Goal: Find specific page/section: Find specific page/section

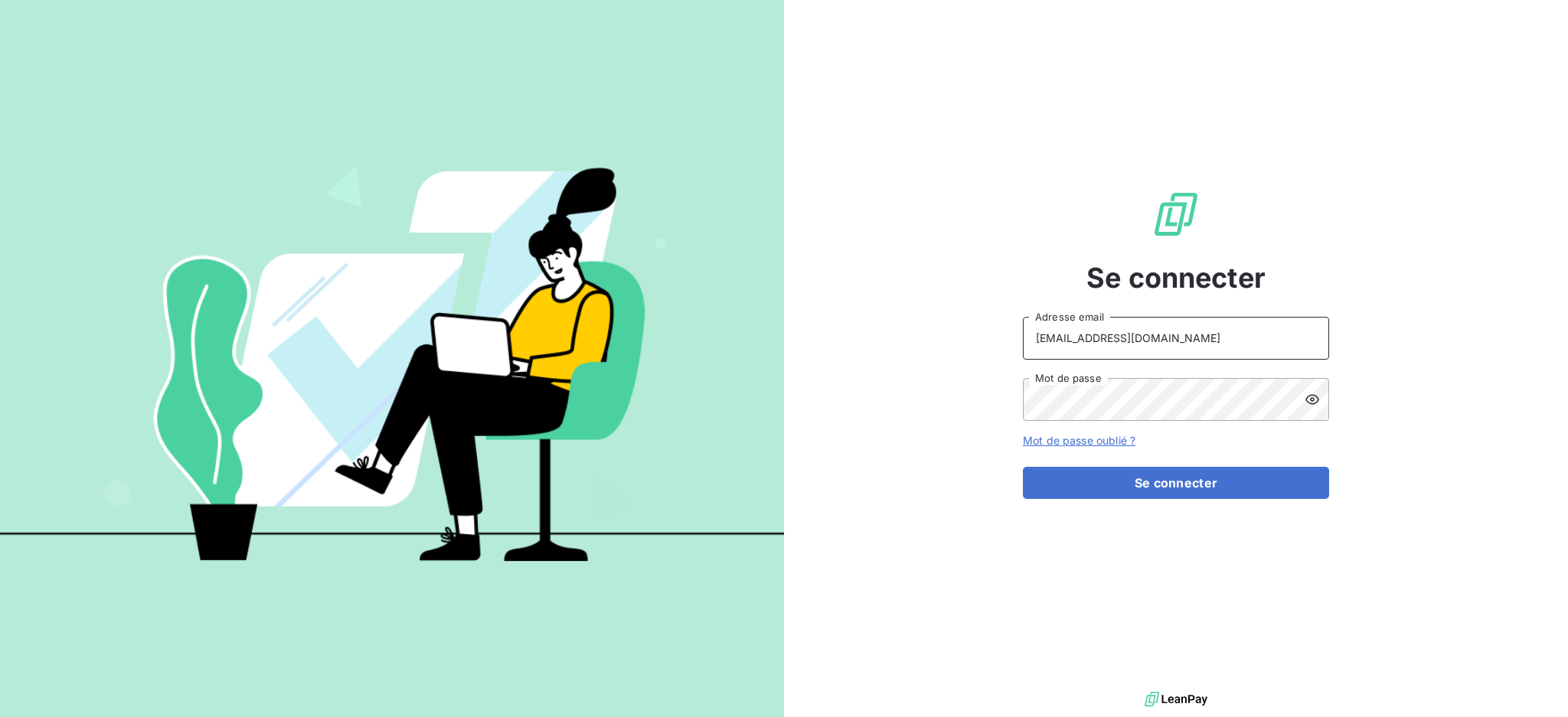
click at [1193, 339] on input "[EMAIL_ADDRESS][DOMAIN_NAME]" at bounding box center [1177, 338] width 307 height 43
type input "[EMAIL_ADDRESS][DOMAIN_NAME]"
click at [1141, 472] on button "Se connecter" at bounding box center [1177, 483] width 307 height 32
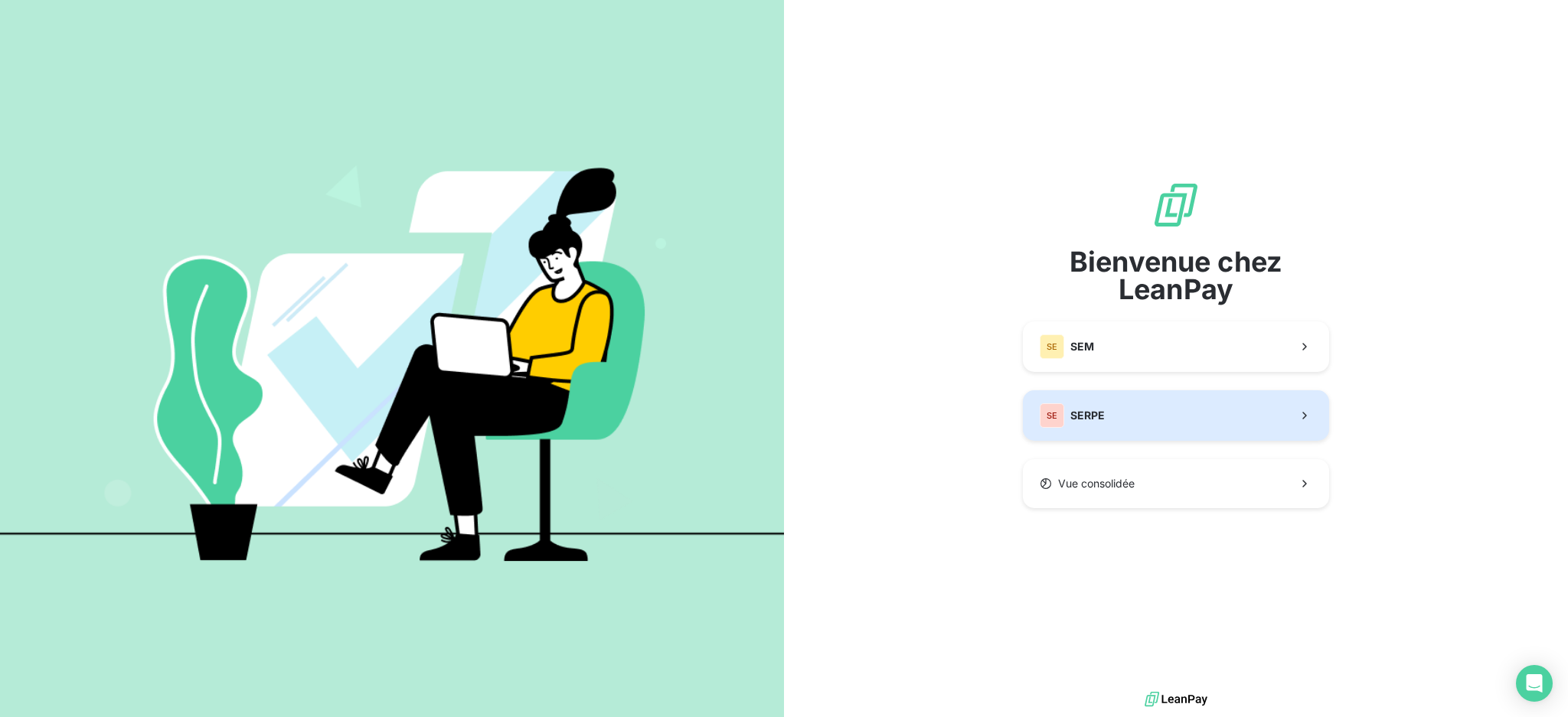
click at [1118, 416] on button "SE SERPE" at bounding box center [1177, 415] width 307 height 50
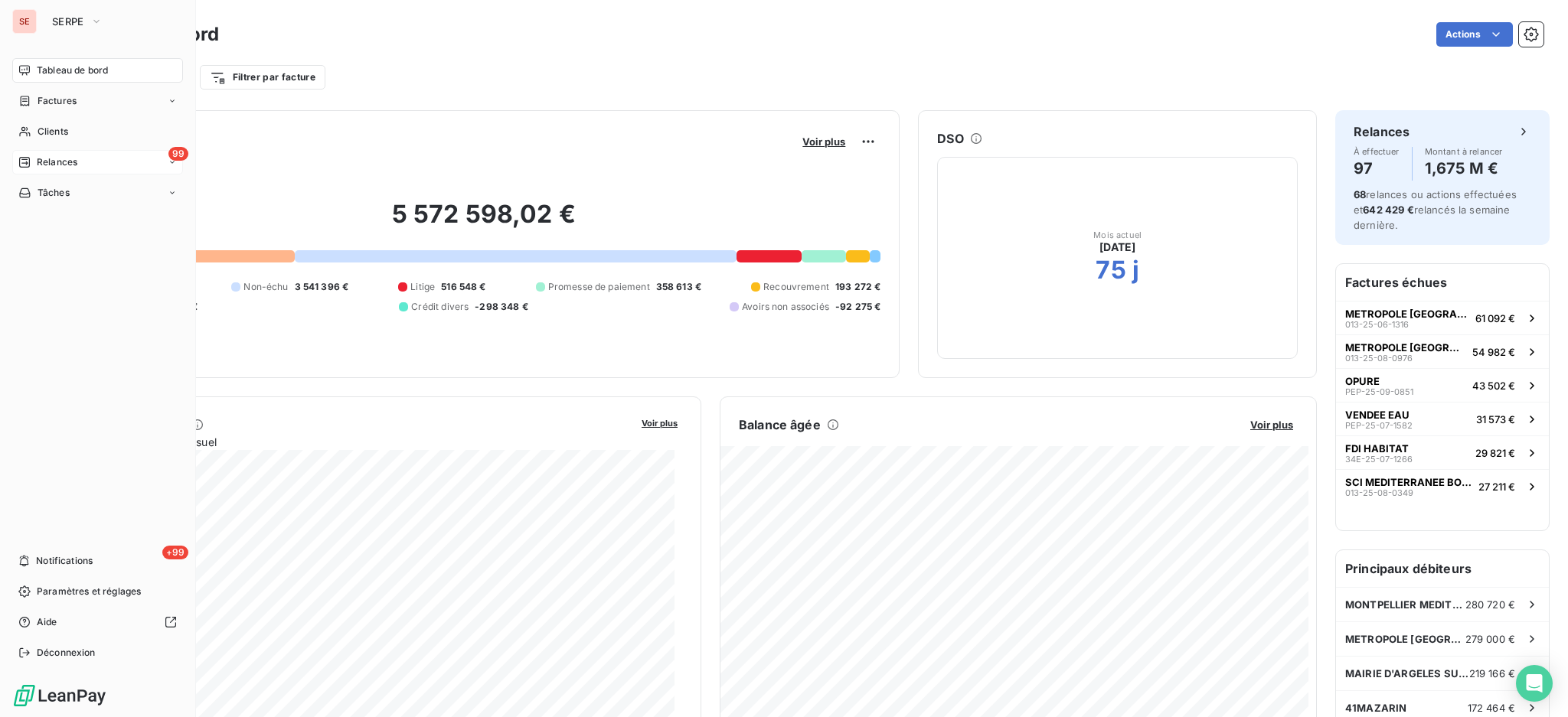
click at [50, 166] on span "Relances" at bounding box center [57, 162] width 41 height 14
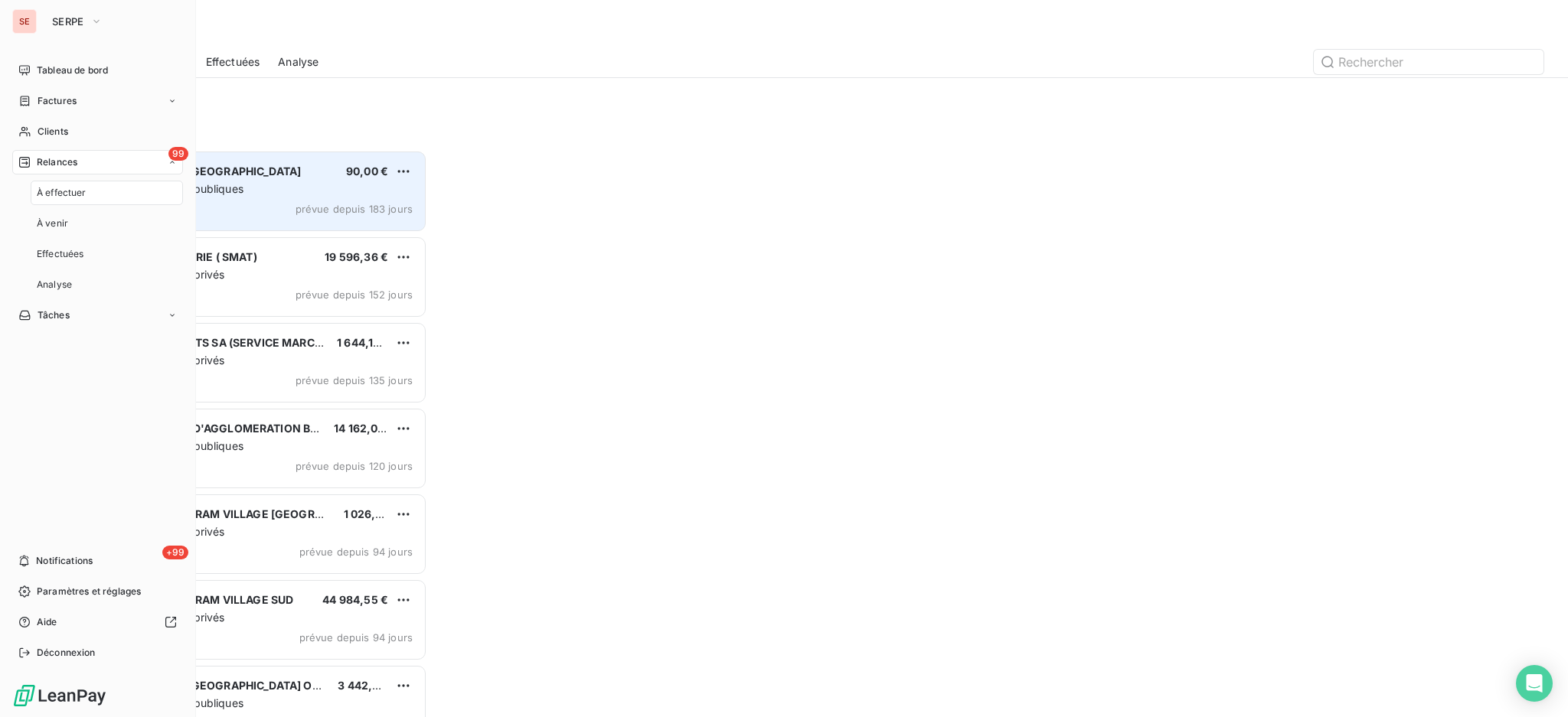
scroll to position [552, 338]
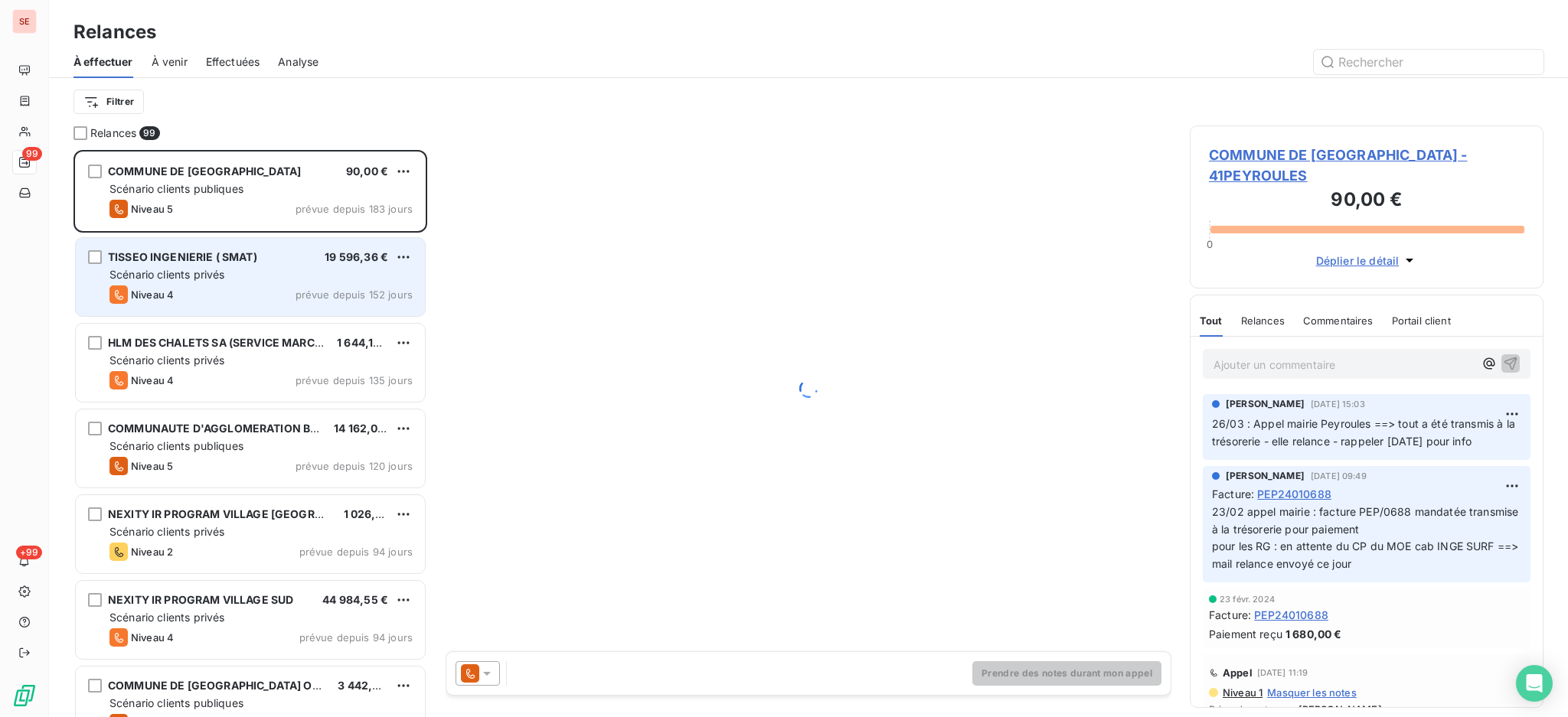
click at [242, 286] on div "Niveau 4 prévue depuis 152 jours" at bounding box center [261, 294] width 303 height 18
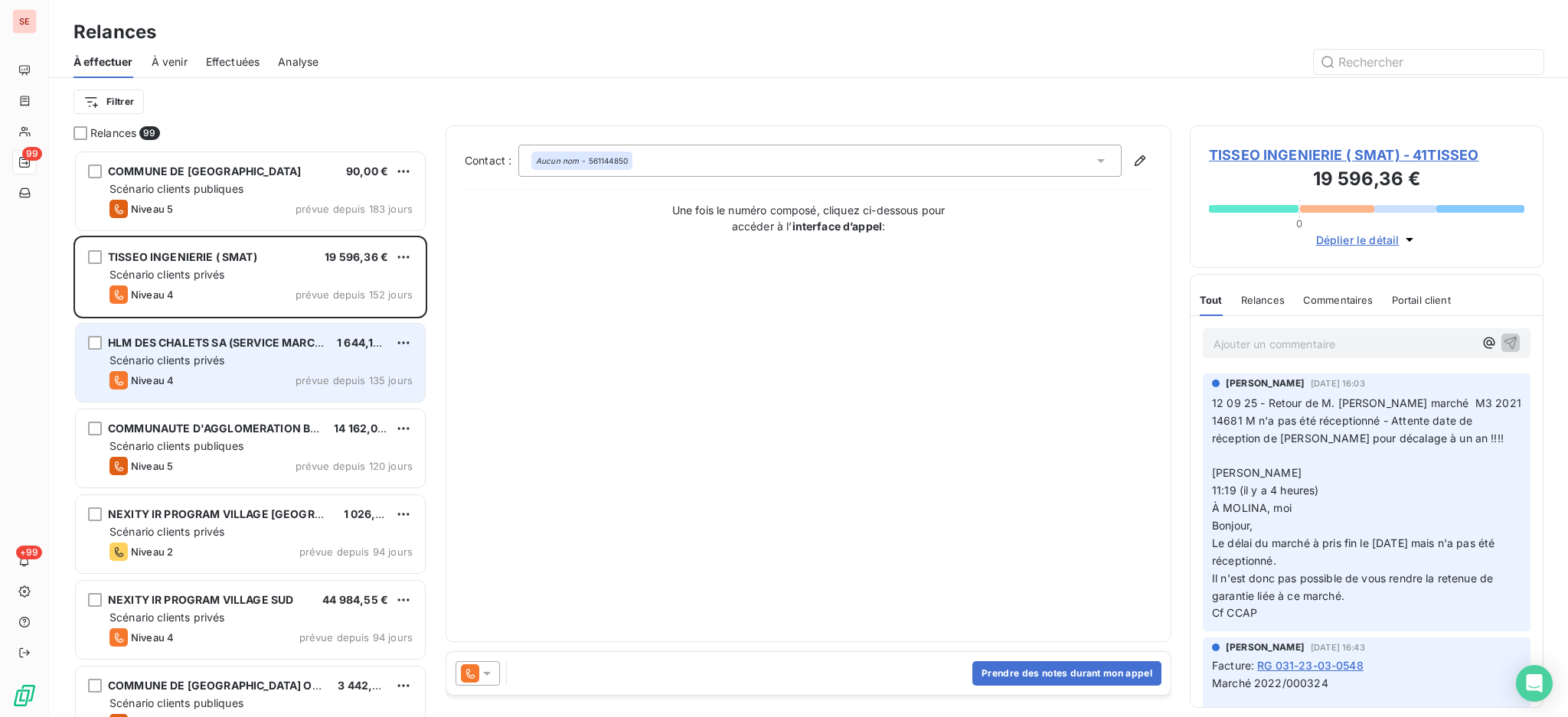
click at [242, 349] on span "HLM DES CHALETS SA (SERVICE MARCHE)" at bounding box center [219, 342] width 225 height 13
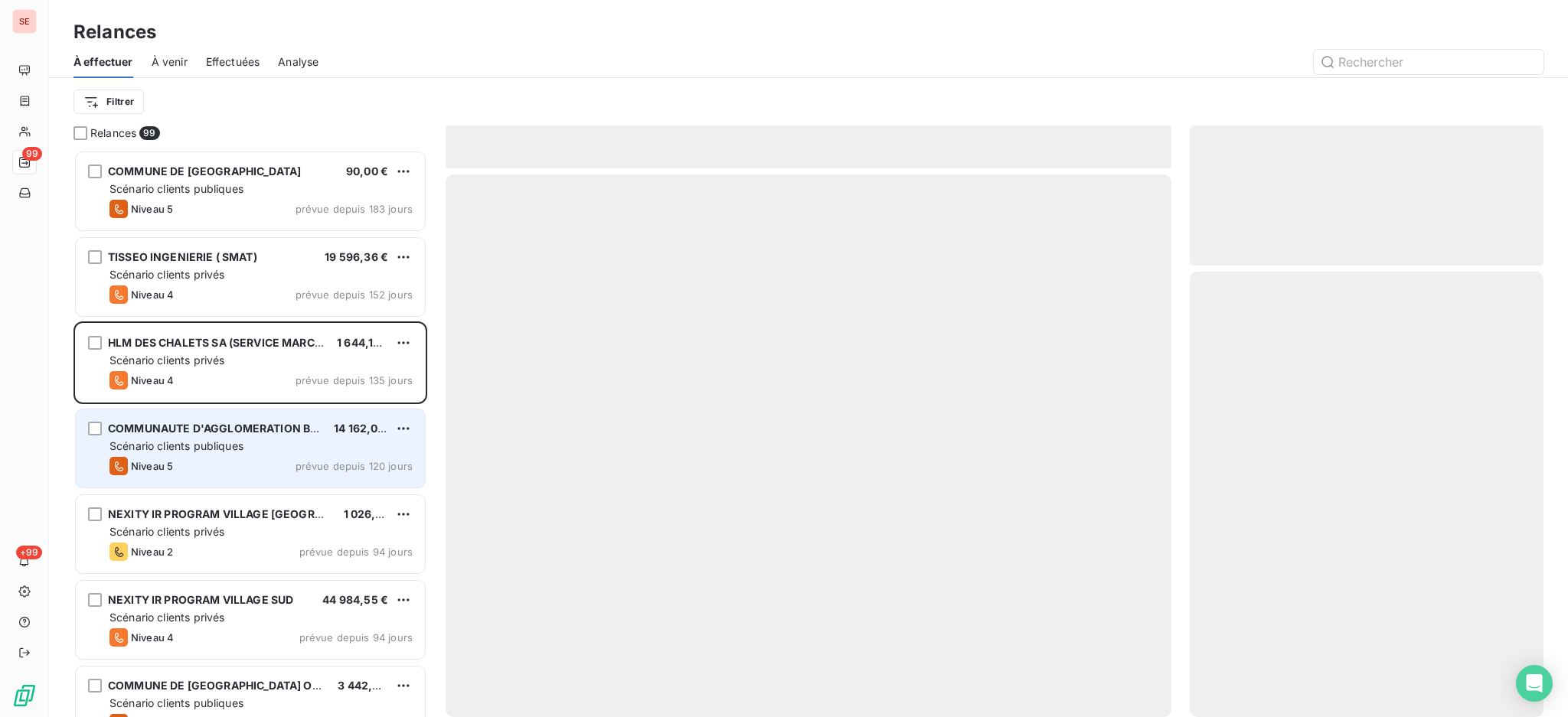
click at [265, 452] on div "Scénario clients publiques" at bounding box center [261, 446] width 303 height 15
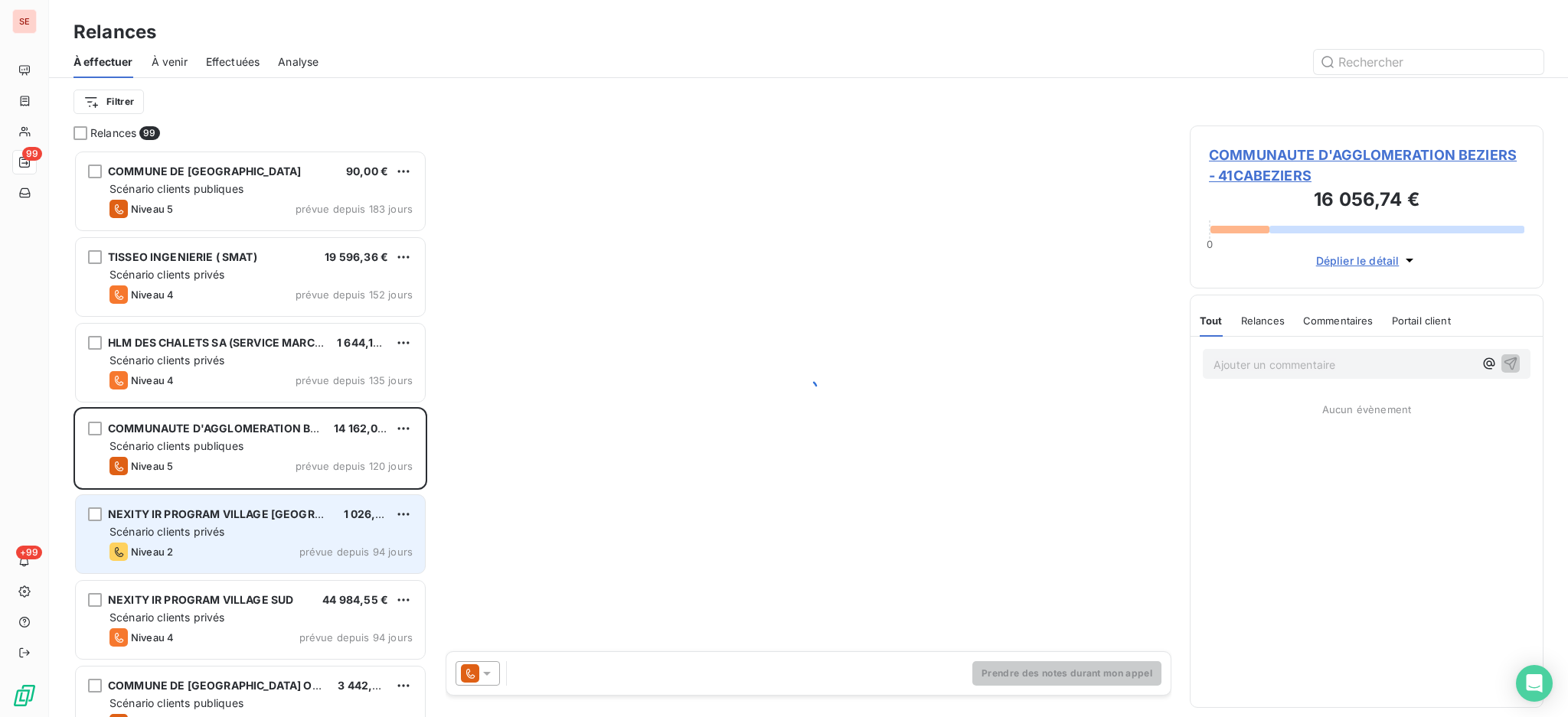
click at [250, 547] on div "Niveau 2 prévue depuis 94 jours" at bounding box center [261, 551] width 303 height 18
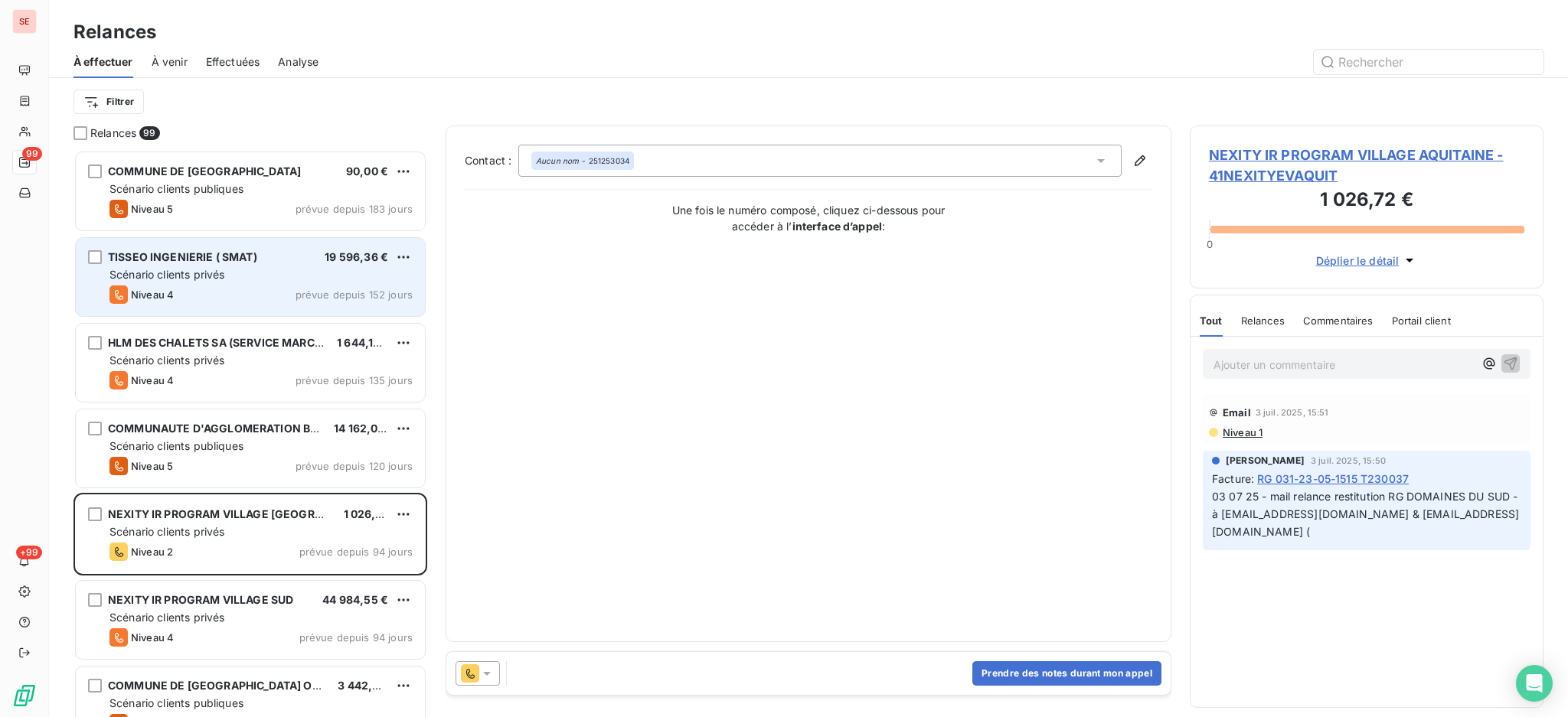
click at [218, 277] on span "Scénario clients privés" at bounding box center [167, 274] width 115 height 13
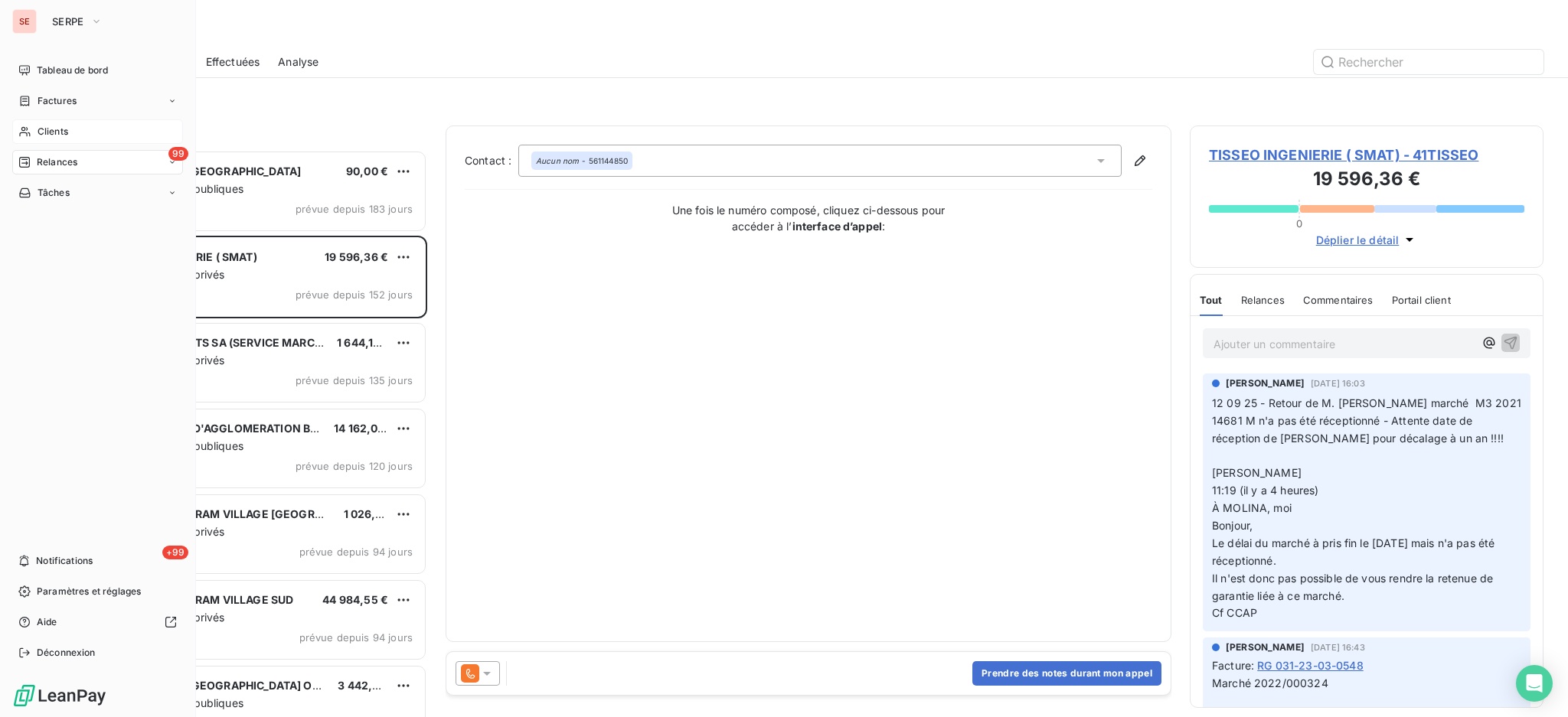
click at [65, 126] on span "Clients" at bounding box center [53, 132] width 31 height 14
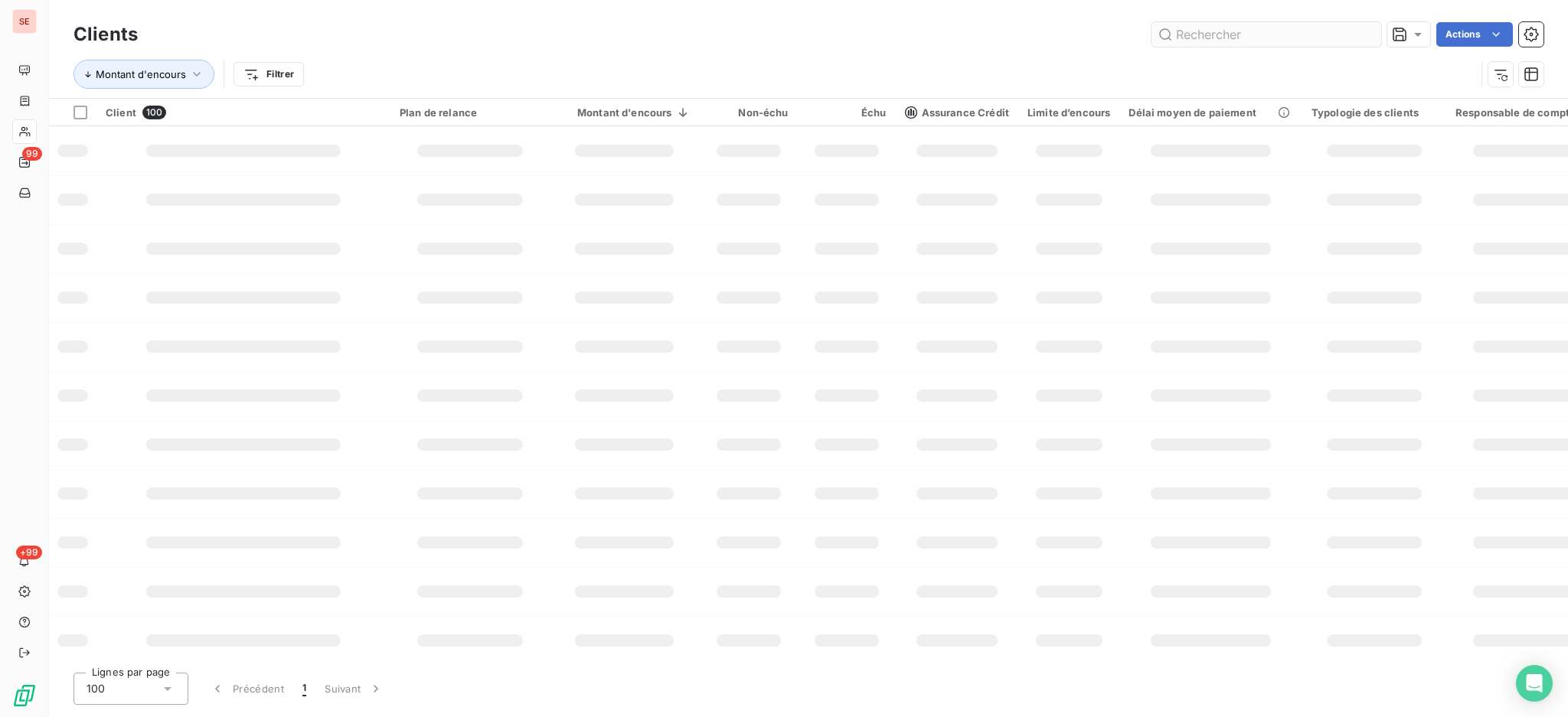
click at [1208, 41] on input "text" at bounding box center [1267, 34] width 230 height 25
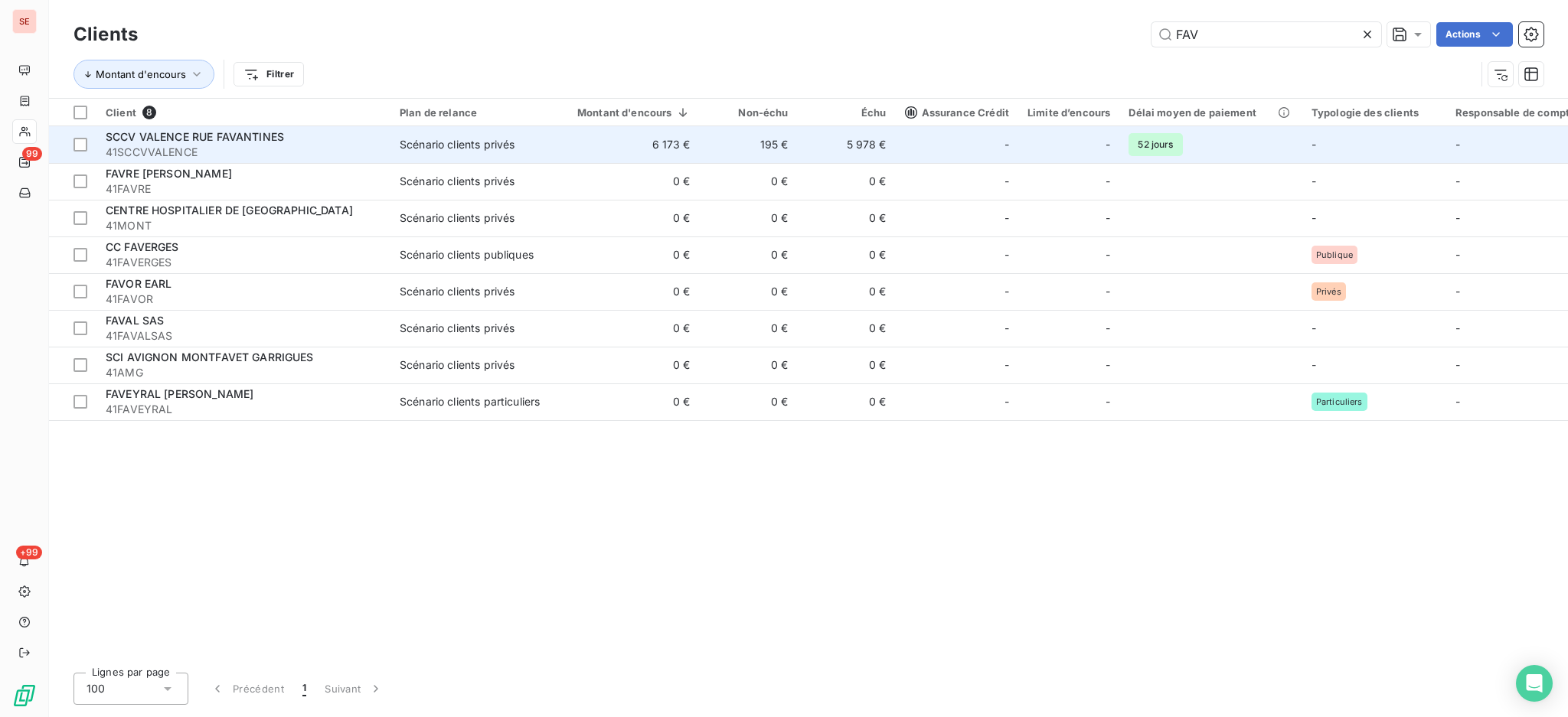
type input "FAV"
click at [308, 147] on span "41SCCVVALENCE" at bounding box center [243, 152] width 276 height 15
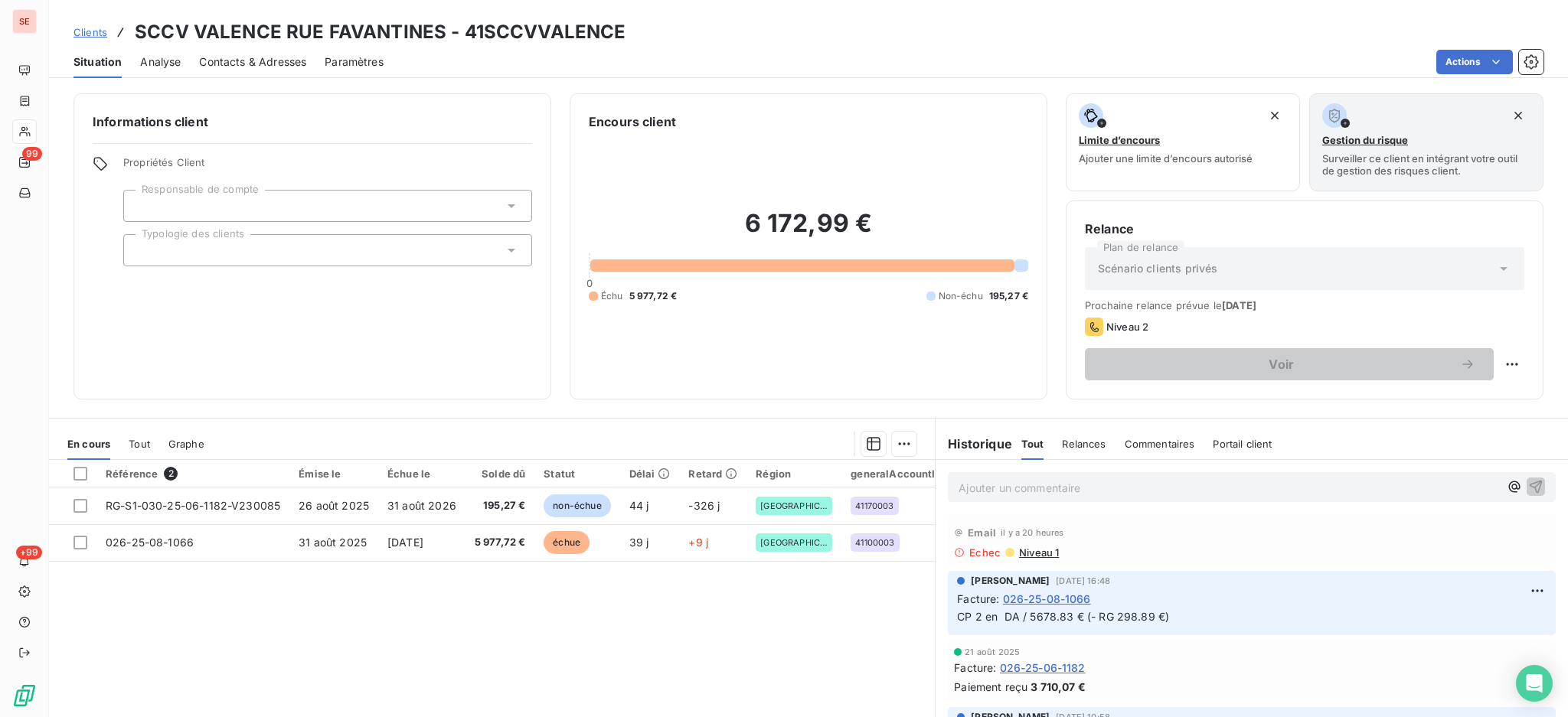
scroll to position [90, 0]
